Goal: Information Seeking & Learning: Learn about a topic

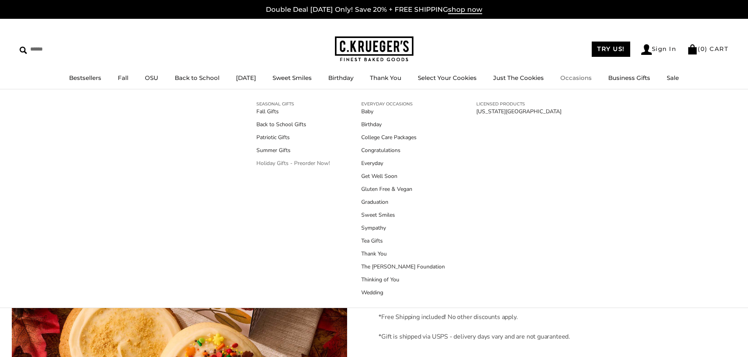
click at [310, 161] on link "Holiday Gifts - Preorder Now!" at bounding box center [292, 163] width 73 height 8
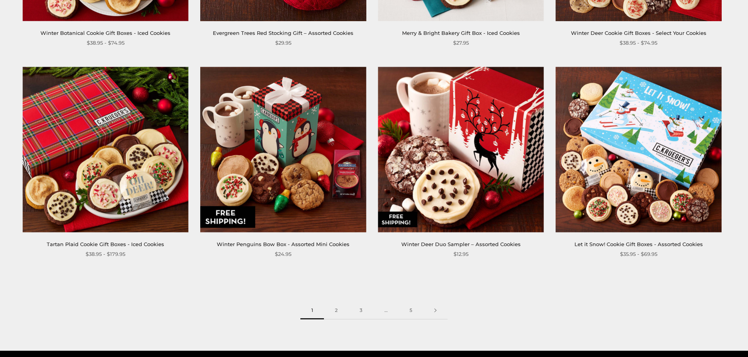
scroll to position [1177, 0]
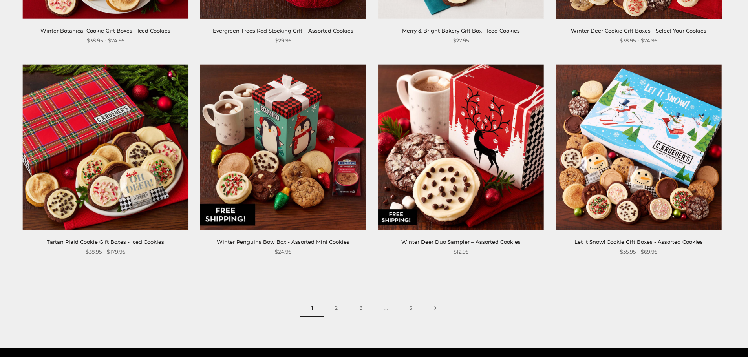
click at [449, 171] on img at bounding box center [461, 147] width 166 height 166
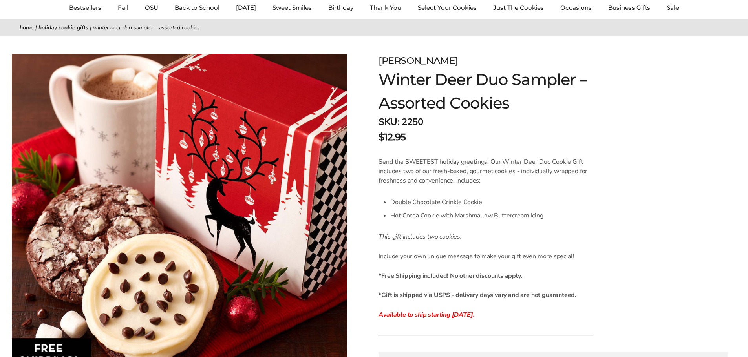
scroll to position [36, 0]
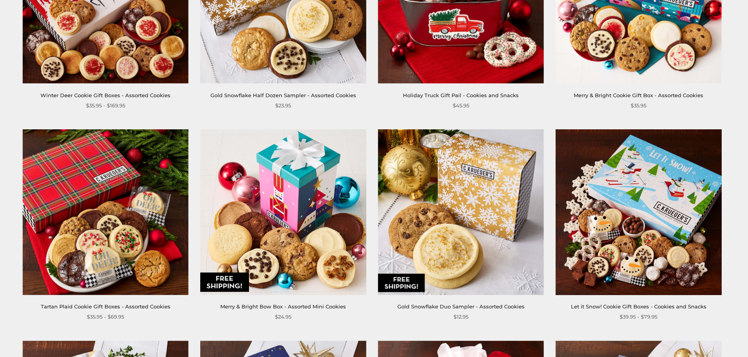
scroll to position [471, 0]
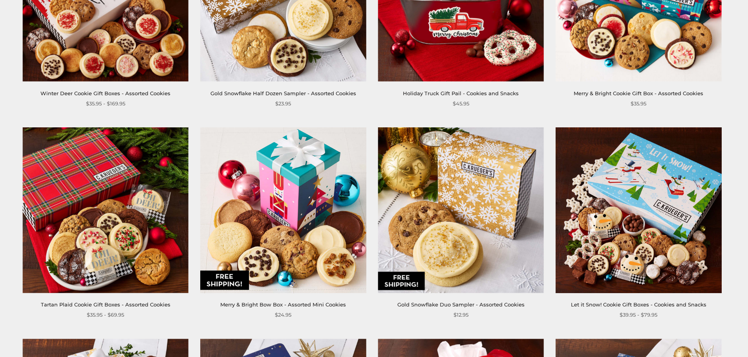
click at [465, 219] on img at bounding box center [461, 211] width 166 height 166
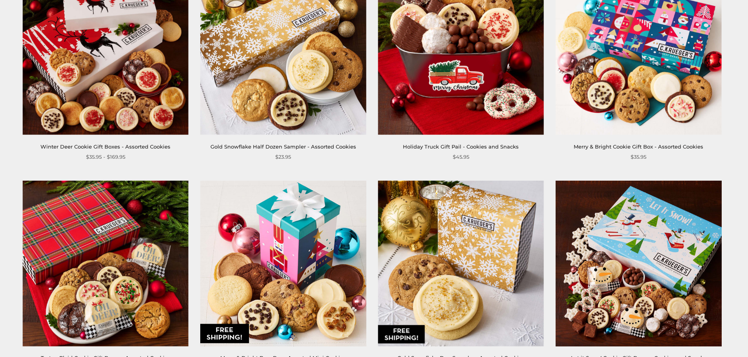
scroll to position [392, 0]
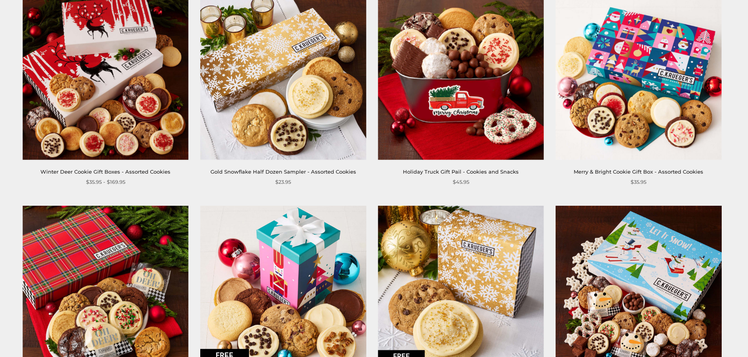
click at [294, 129] on img at bounding box center [283, 78] width 166 height 166
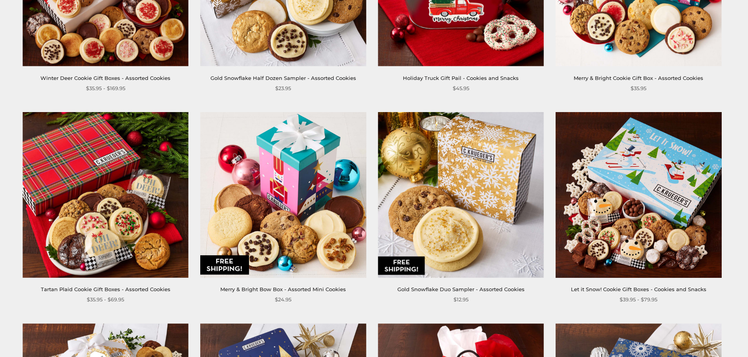
scroll to position [510, 0]
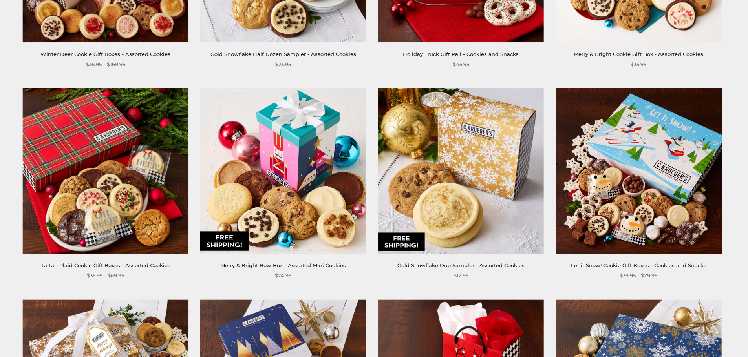
click at [292, 200] on img at bounding box center [283, 171] width 166 height 166
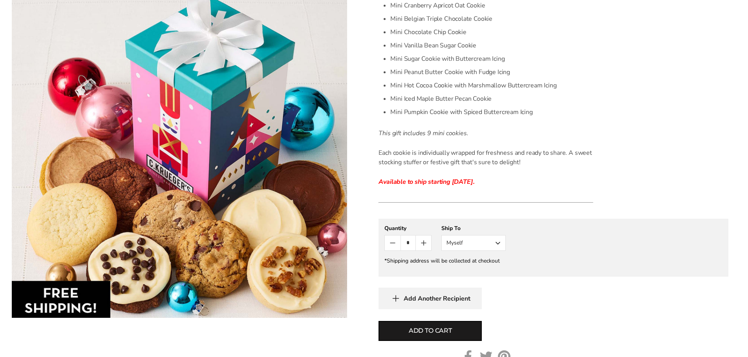
scroll to position [314, 0]
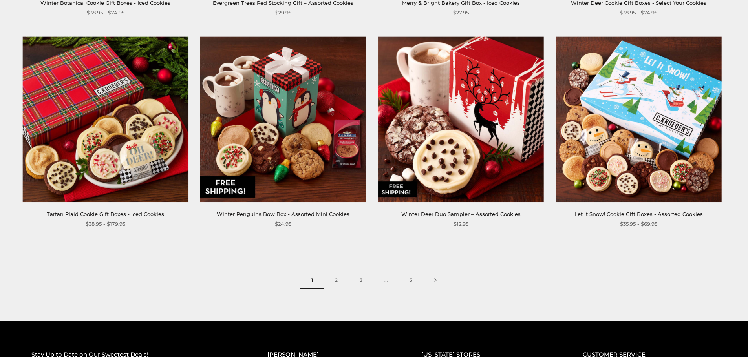
scroll to position [1216, 0]
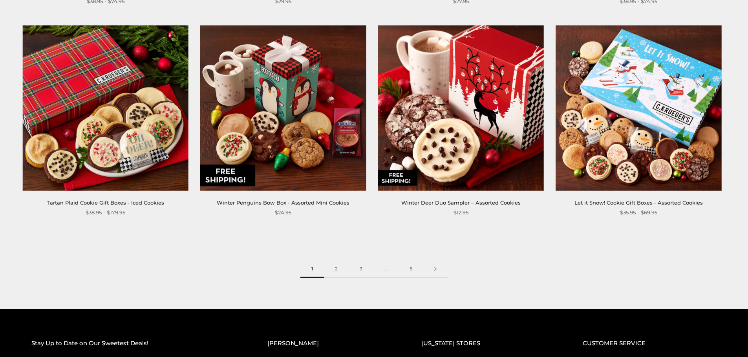
click at [292, 132] on img at bounding box center [283, 108] width 166 height 166
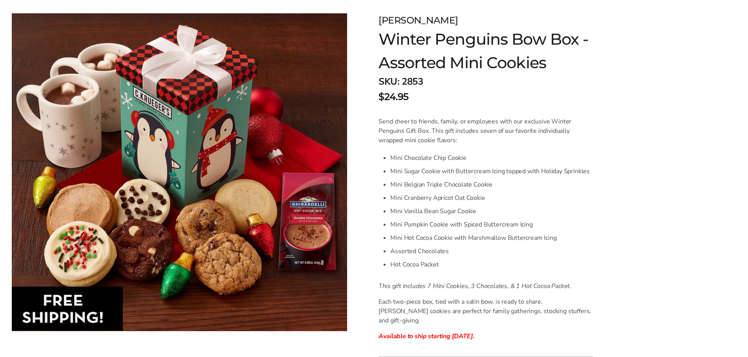
scroll to position [118, 0]
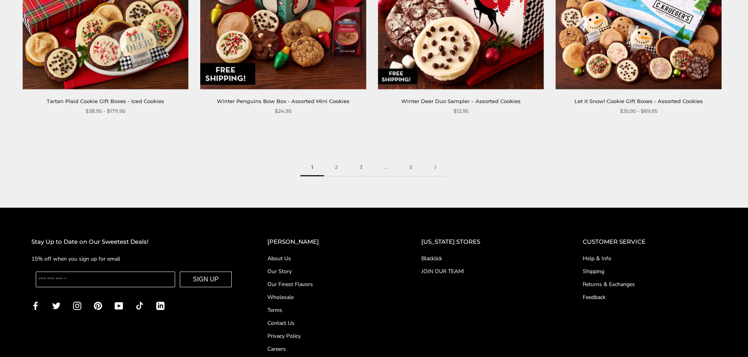
scroll to position [1395, 0]
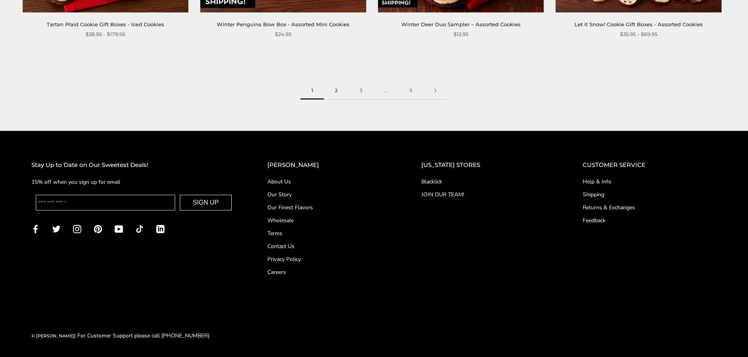
click at [334, 92] on link "2" at bounding box center [336, 91] width 25 height 18
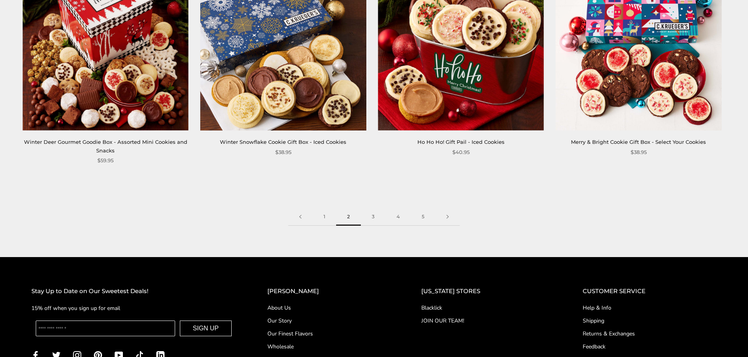
scroll to position [1295, 0]
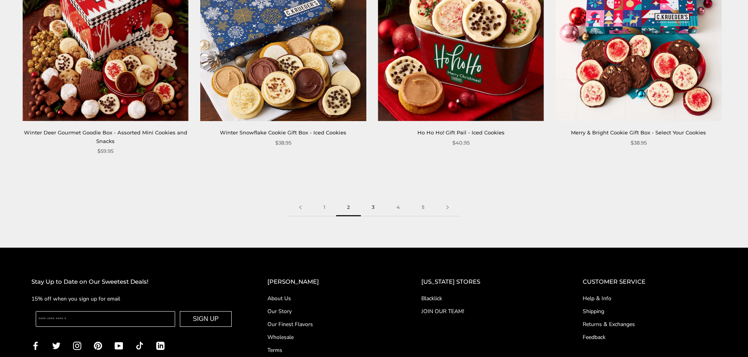
click at [371, 206] on link "3" at bounding box center [373, 208] width 25 height 18
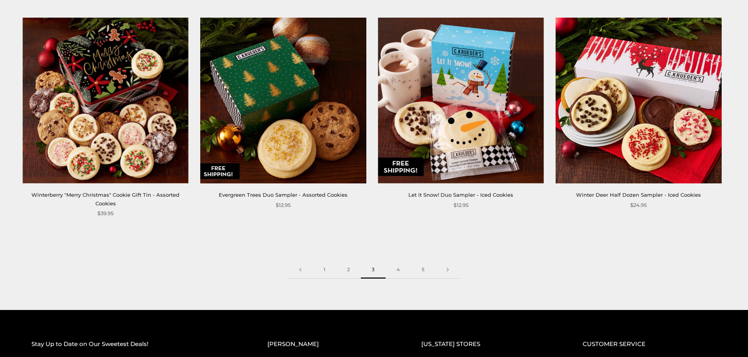
scroll to position [1295, 0]
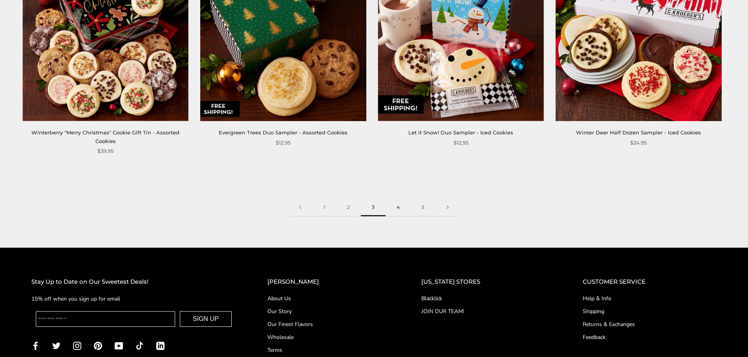
click at [399, 207] on link "4" at bounding box center [397, 208] width 25 height 18
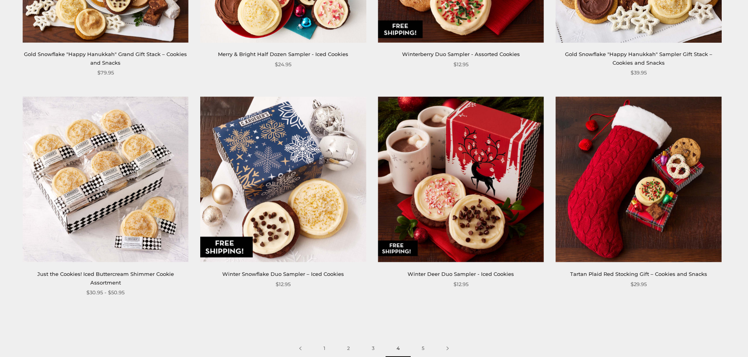
scroll to position [1177, 0]
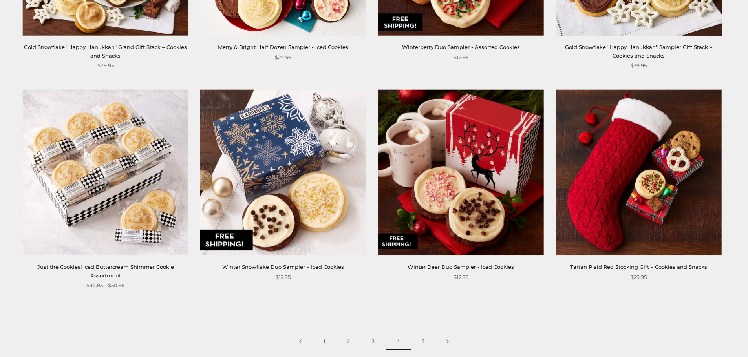
click at [423, 342] on link "5" at bounding box center [422, 342] width 25 height 18
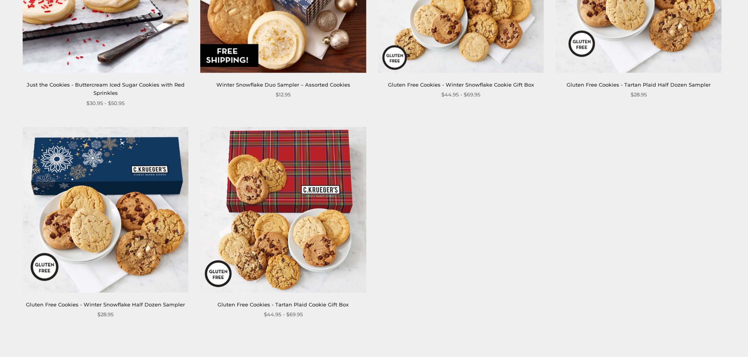
scroll to position [972, 0]
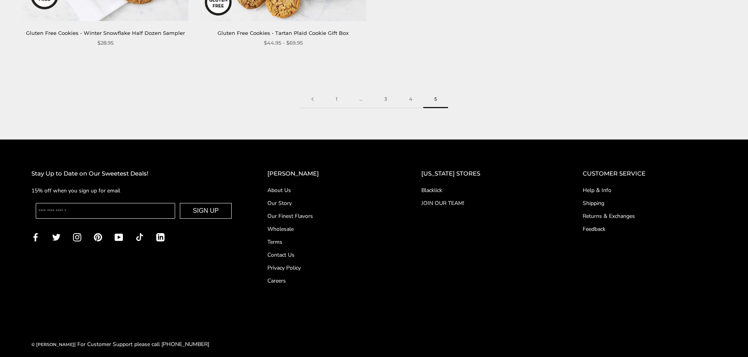
click at [590, 199] on link "Shipping" at bounding box center [649, 203] width 134 height 8
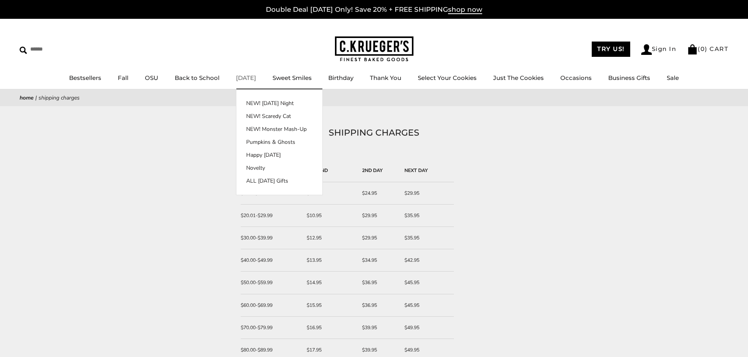
click at [249, 80] on link "[DATE]" at bounding box center [246, 77] width 20 height 7
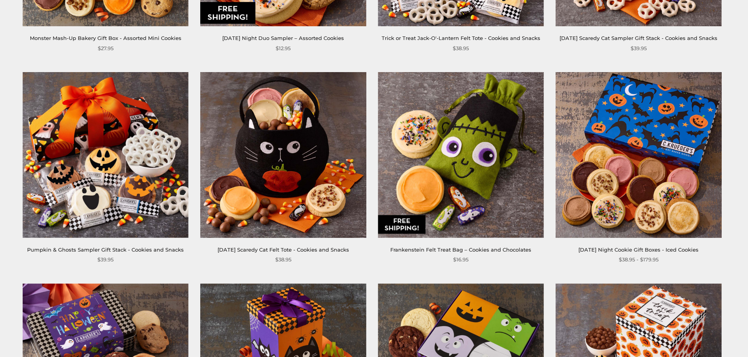
scroll to position [746, 0]
